Goal: Task Accomplishment & Management: Manage account settings

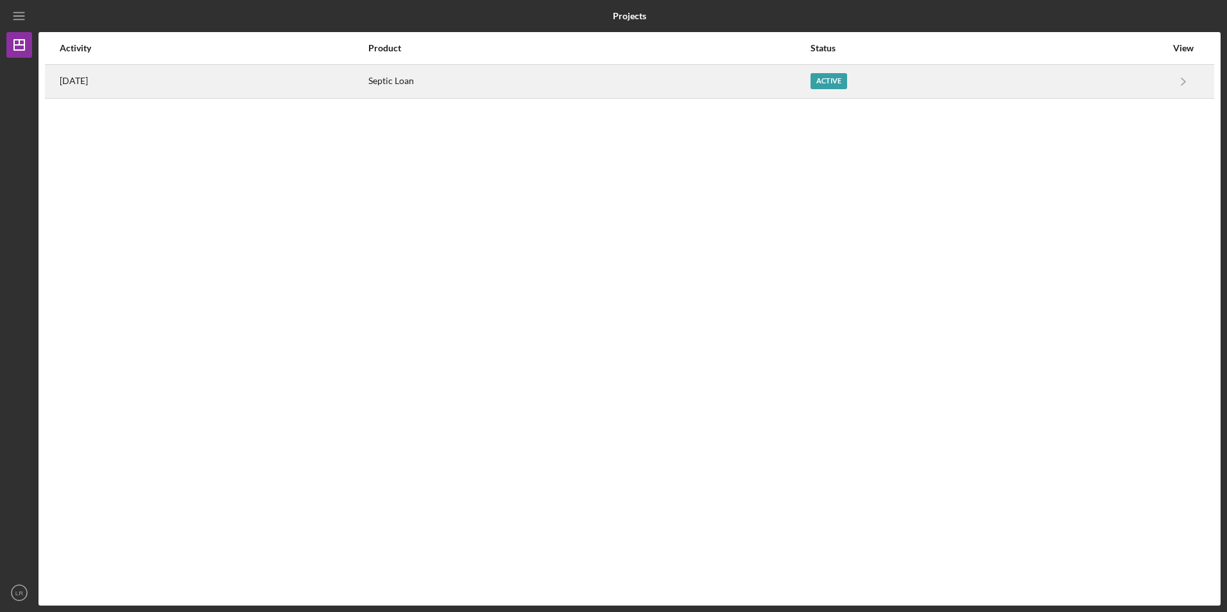
click at [847, 79] on div "Active" at bounding box center [828, 81] width 37 height 16
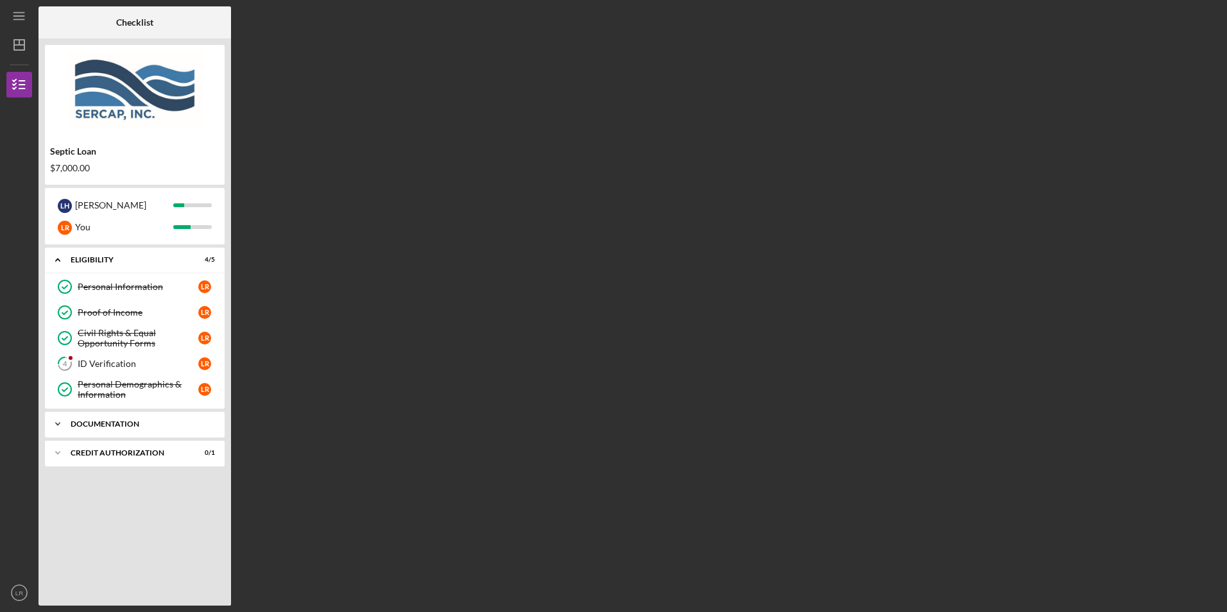
click at [58, 424] on icon "Icon/Expander" at bounding box center [58, 424] width 26 height 26
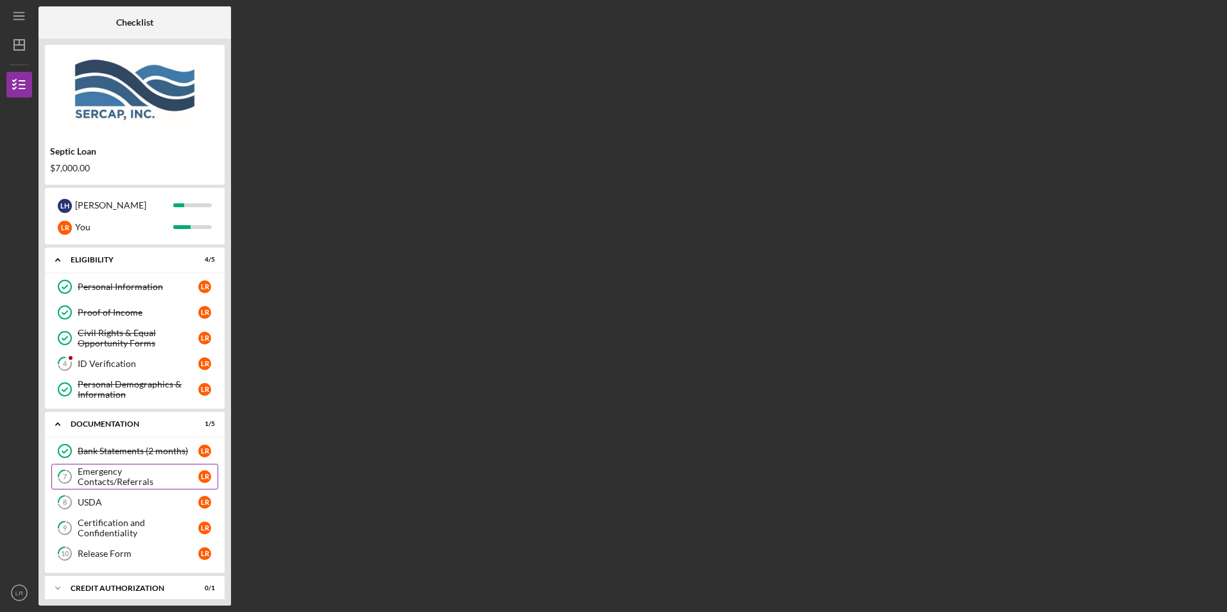
click at [124, 474] on div "Emergency Contacts/Referrals" at bounding box center [138, 476] width 121 height 21
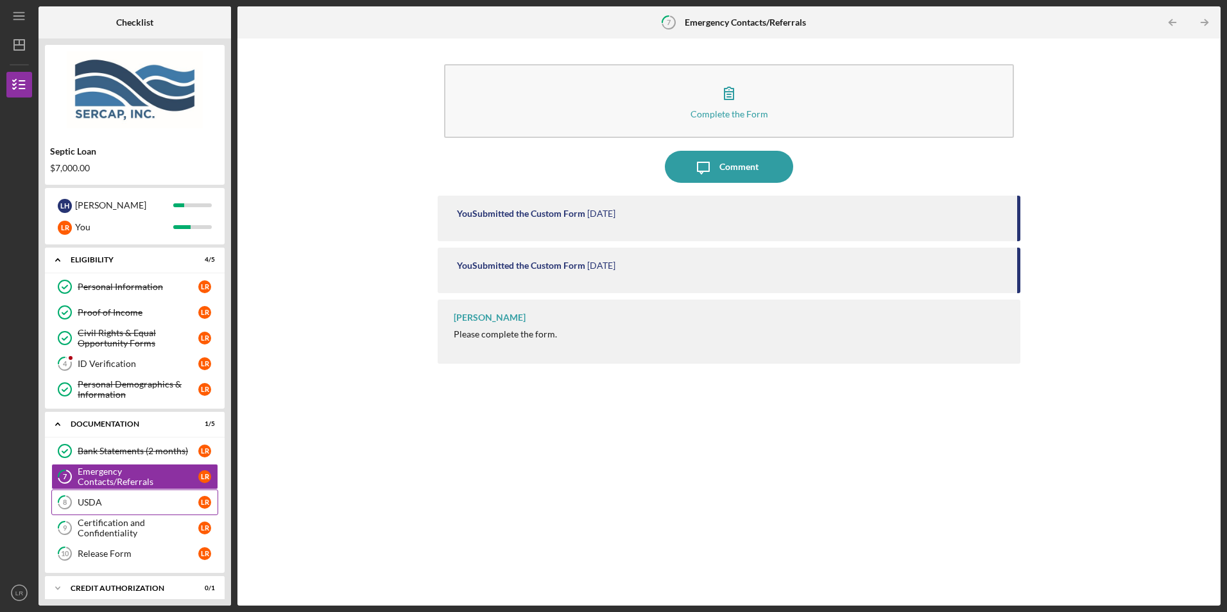
click at [90, 511] on link "8 USDA L R" at bounding box center [134, 502] width 167 height 26
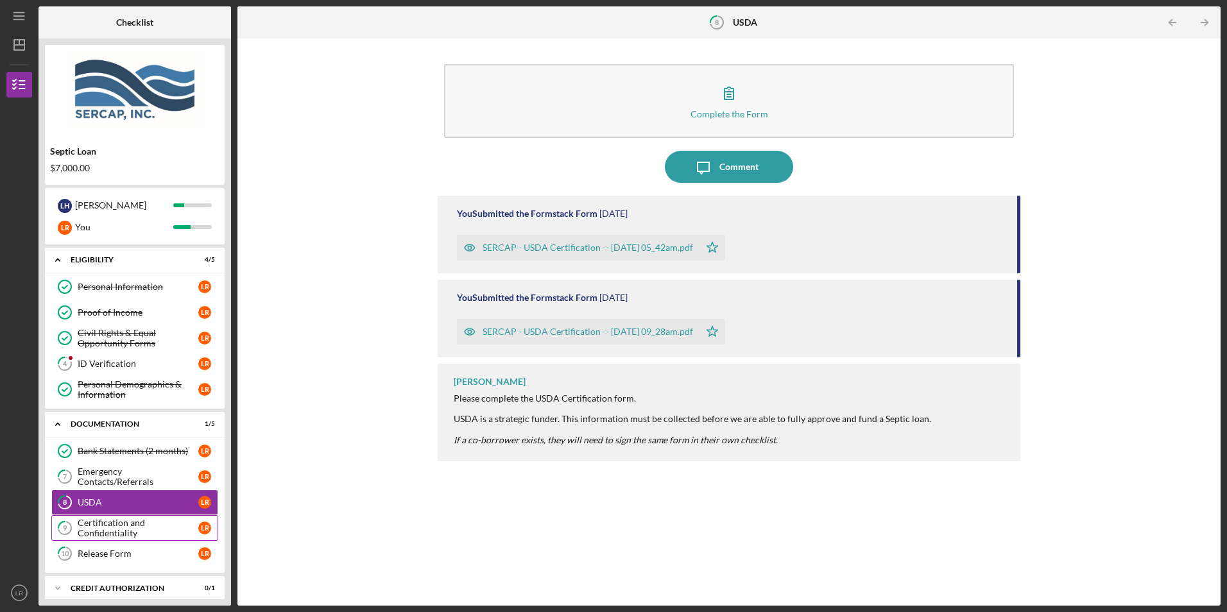
click at [94, 525] on div "Certification and Confidentiality" at bounding box center [138, 528] width 121 height 21
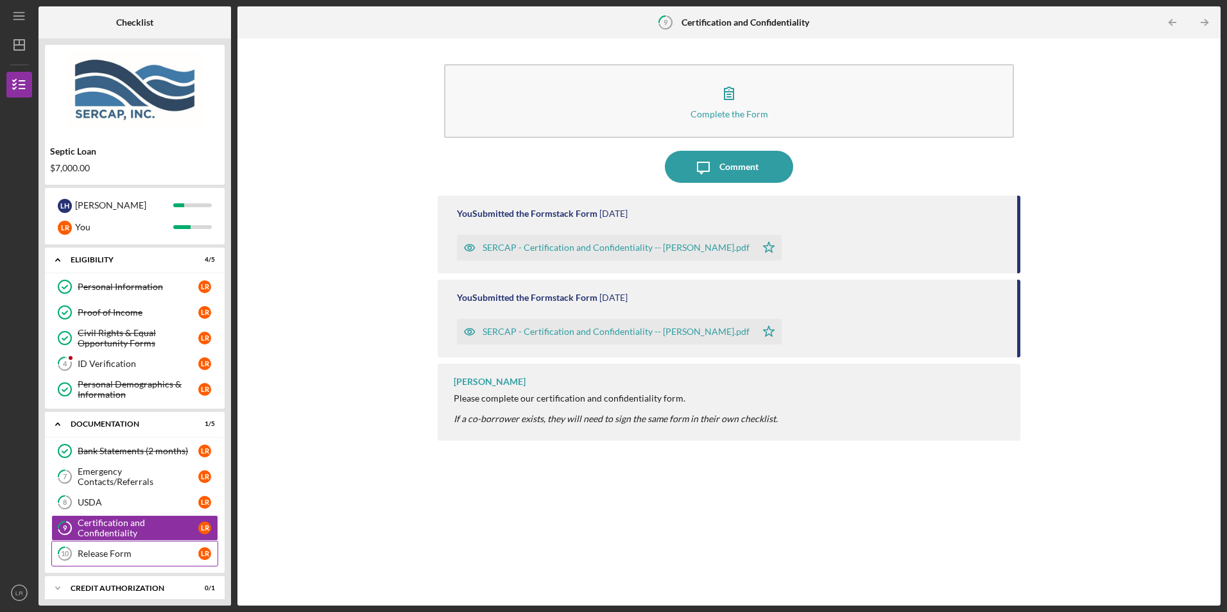
click at [92, 555] on div "Release Form" at bounding box center [138, 553] width 121 height 10
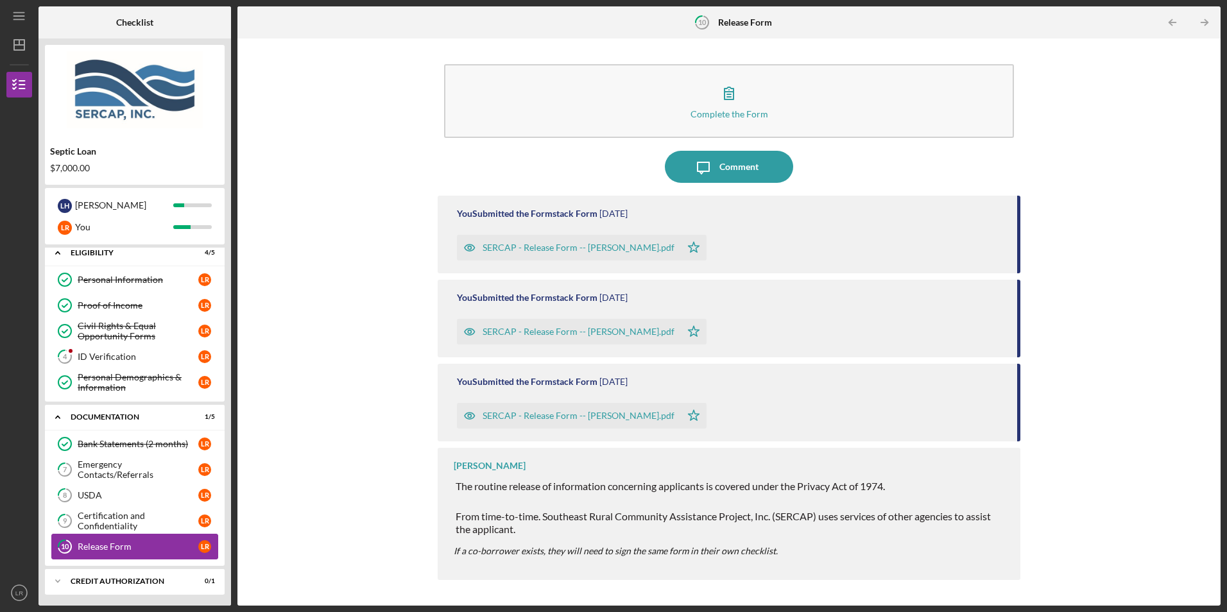
scroll to position [9, 0]
click at [92, 577] on div "CREDIT AUTHORIZATION" at bounding box center [140, 579] width 138 height 8
click at [80, 575] on div "CREDIT AUTHORIZATION" at bounding box center [140, 579] width 138 height 8
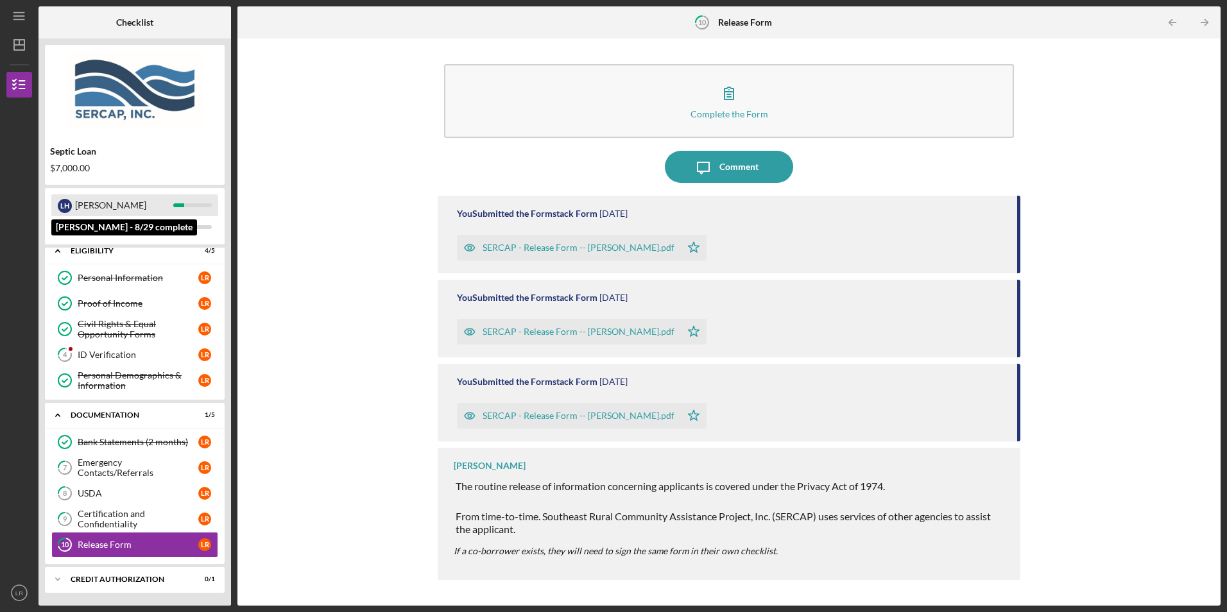
click at [67, 202] on div "L H" at bounding box center [65, 206] width 14 height 14
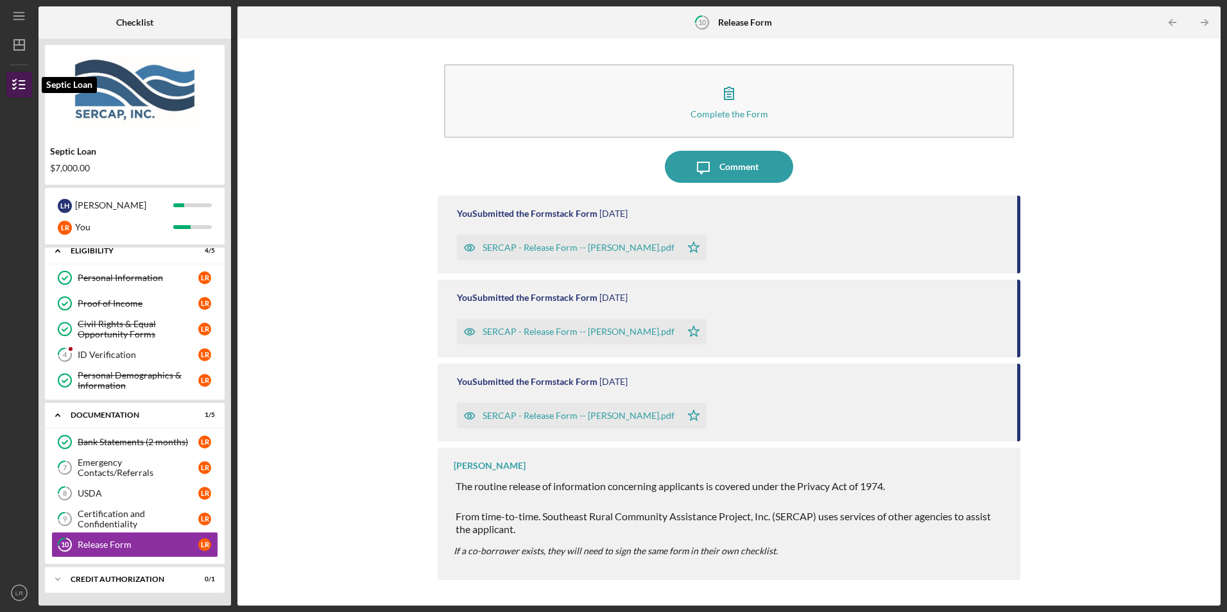
click at [23, 83] on icon "button" at bounding box center [19, 85] width 32 height 32
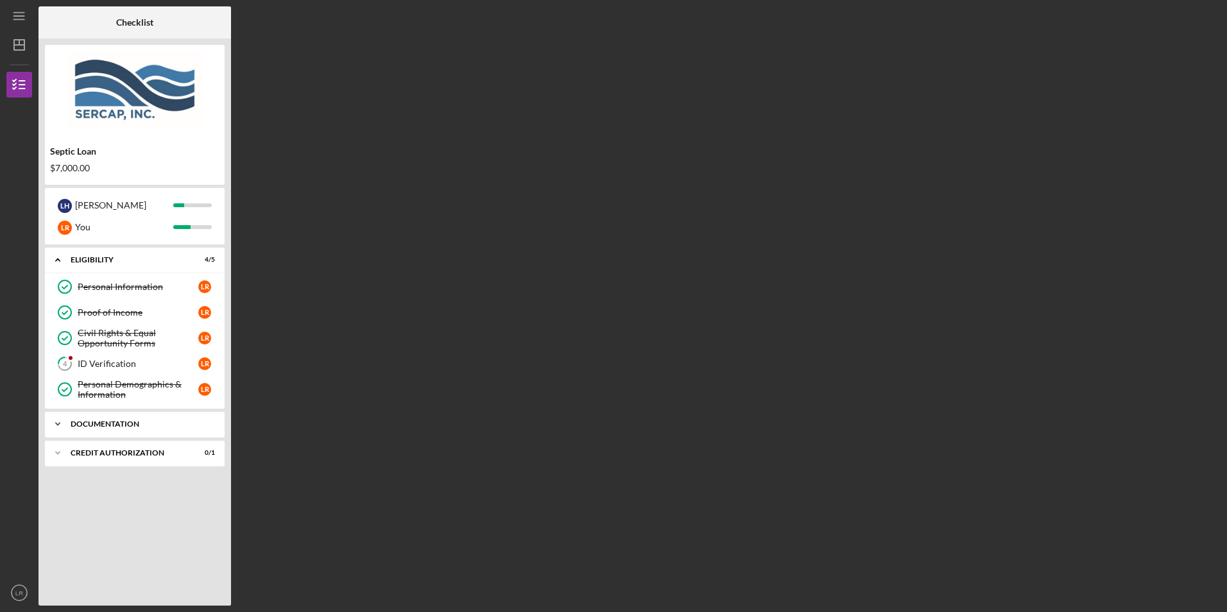
click at [90, 421] on div "Documentation" at bounding box center [140, 424] width 138 height 8
click at [81, 423] on div "Documentation" at bounding box center [140, 424] width 138 height 8
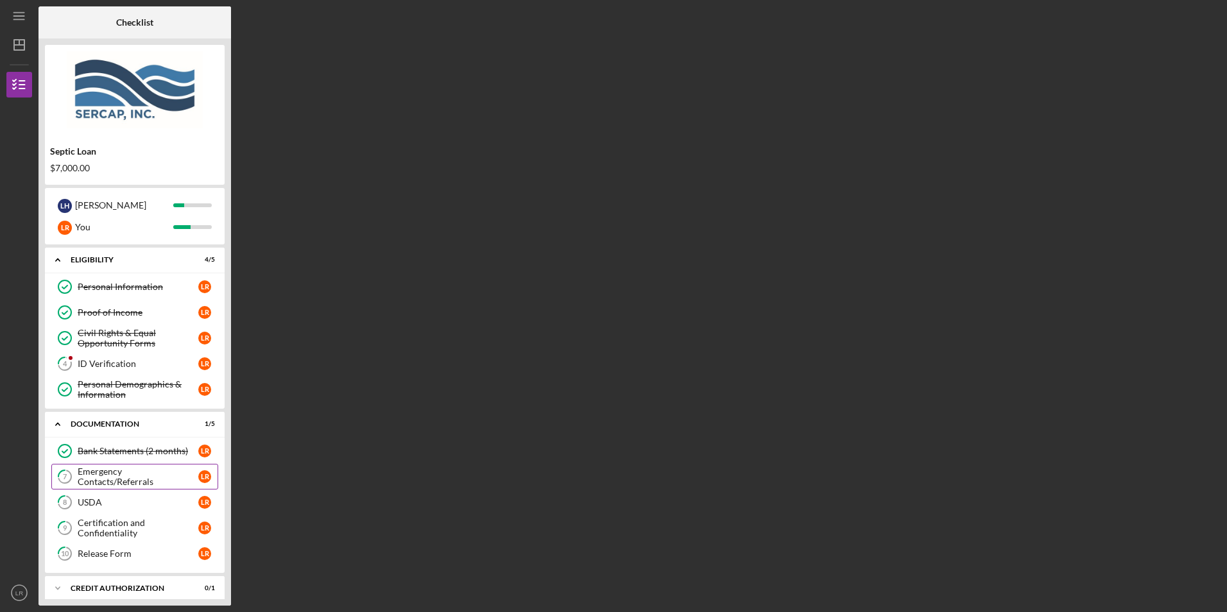
click at [107, 473] on div "Emergency Contacts/Referrals" at bounding box center [138, 476] width 121 height 21
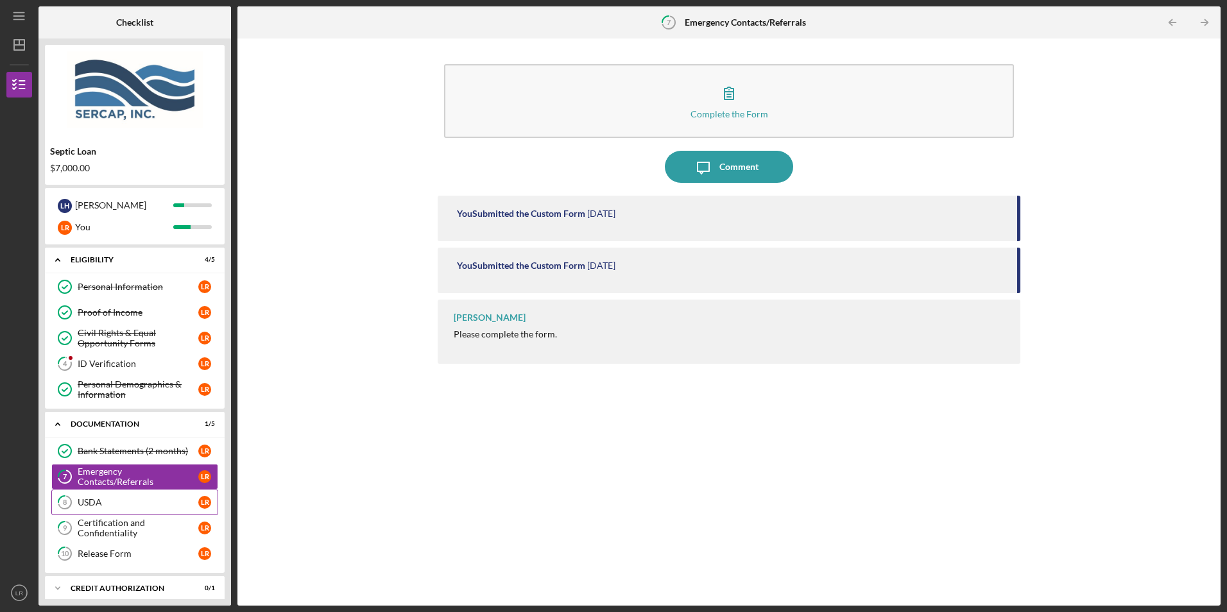
click at [94, 500] on div "USDA" at bounding box center [138, 502] width 121 height 10
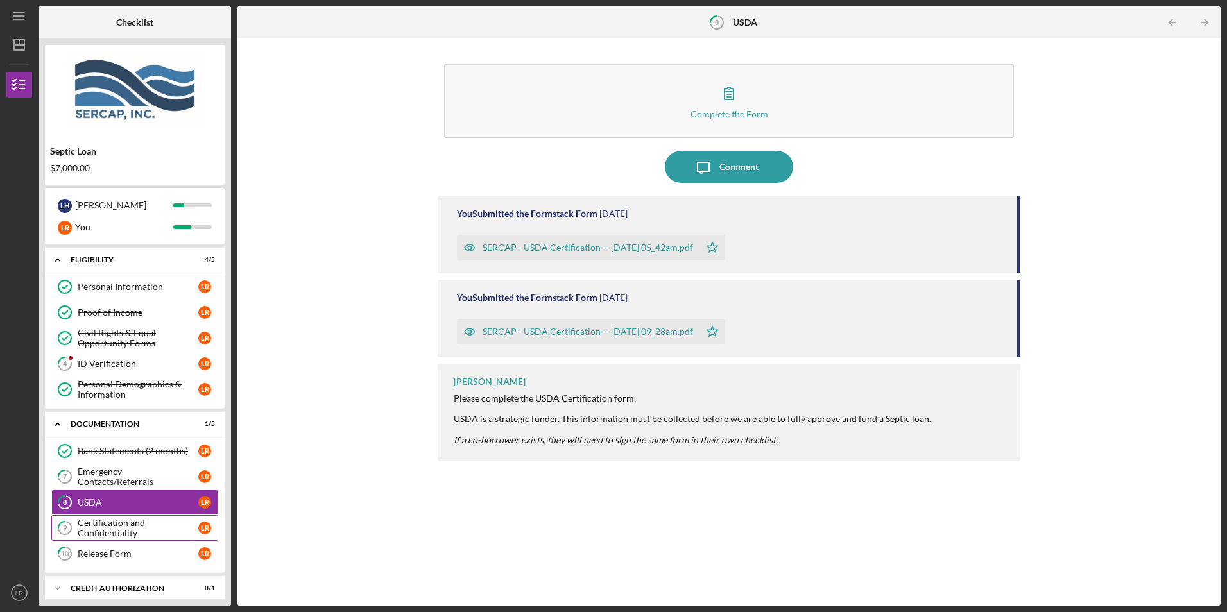
click at [92, 523] on div "Certification and Confidentiality" at bounding box center [138, 528] width 121 height 21
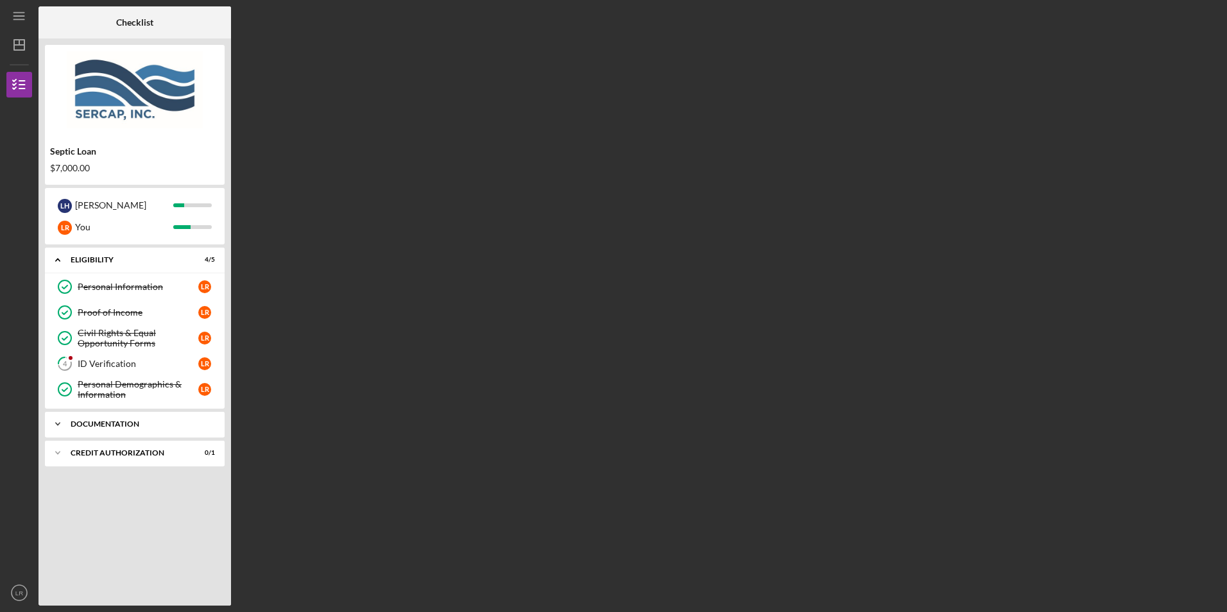
click at [108, 423] on div "Documentation" at bounding box center [140, 424] width 138 height 8
